Goal: Check status: Check status

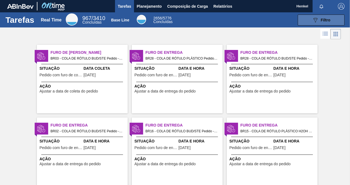
click at [327, 23] on div "089F7B8B-B2A5-4AFE-B5C0-19BA573D28AC Filtro" at bounding box center [321, 20] width 18 height 7
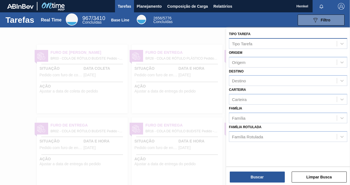
click at [277, 46] on div "Tipo Tarefa" at bounding box center [283, 44] width 108 height 8
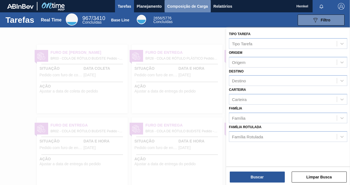
click at [176, 9] on span "Composição de Carga" at bounding box center [187, 6] width 41 height 7
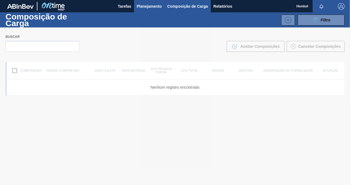
click at [149, 6] on span "Planejamento" at bounding box center [149, 6] width 25 height 7
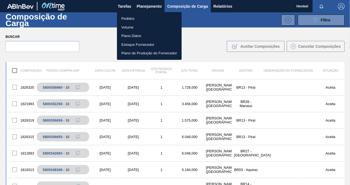
click at [134, 18] on li "Pedidos" at bounding box center [149, 18] width 65 height 9
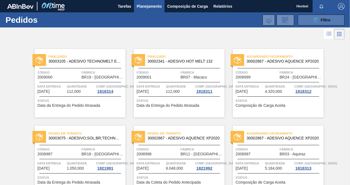
click at [329, 21] on span "Filtro" at bounding box center [326, 20] width 10 height 4
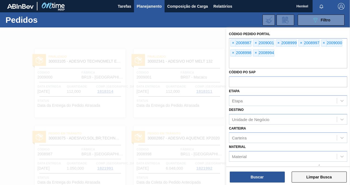
click at [304, 175] on button "Limpar Busca" at bounding box center [319, 177] width 55 height 11
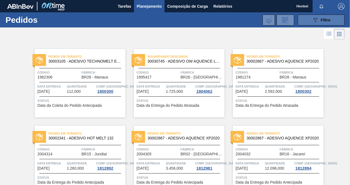
click at [331, 18] on button "089F7B8B-B2A5-4AFE-B5C0-19BA573D28AC Filtro" at bounding box center [321, 20] width 47 height 11
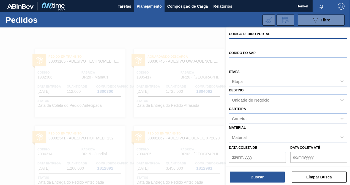
click at [295, 47] on input "text" at bounding box center [288, 43] width 118 height 10
paste input "text"
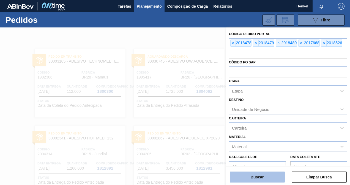
click at [261, 177] on button "Buscar" at bounding box center [257, 177] width 55 height 11
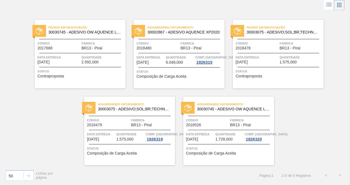
scroll to position [29, 0]
click at [169, 53] on div at bounding box center [179, 53] width 82 height 0
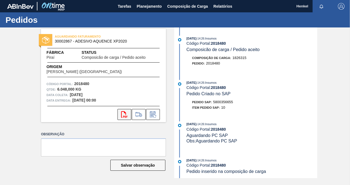
click at [125, 115] on icon at bounding box center [124, 114] width 6 height 7
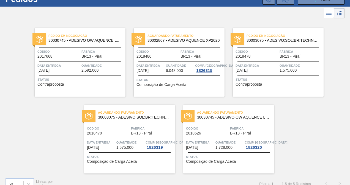
scroll to position [29, 0]
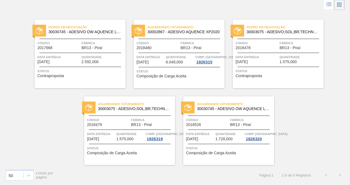
click at [123, 125] on div "Código 2018479" at bounding box center [108, 122] width 43 height 10
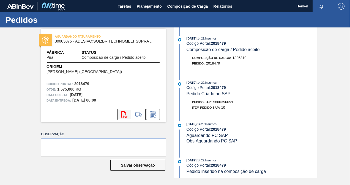
click at [122, 112] on icon "svg{fill:#ff0000}" at bounding box center [124, 114] width 7 height 7
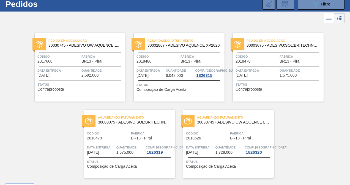
scroll to position [29, 0]
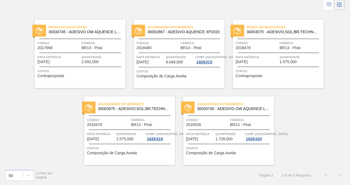
click at [224, 122] on span "Código" at bounding box center [207, 120] width 43 height 6
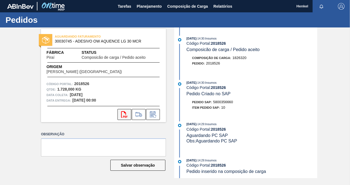
click at [126, 115] on icon "svg{fill:#ff0000}" at bounding box center [124, 114] width 7 height 7
click at [343, 5] on img "button" at bounding box center [341, 6] width 7 height 7
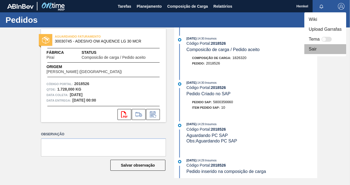
click at [322, 50] on li "Sair" at bounding box center [325, 49] width 42 height 10
